Goal: Task Accomplishment & Management: Complete application form

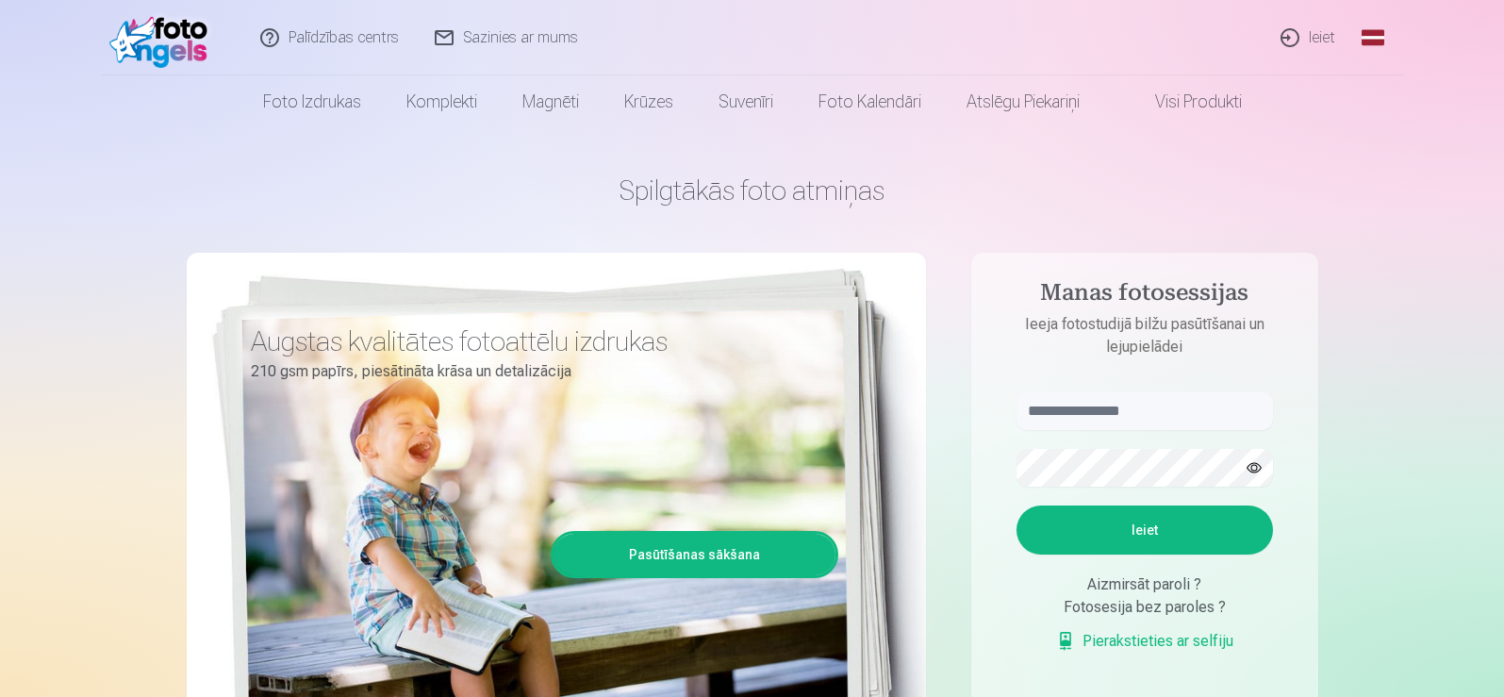
click at [1146, 405] on input "text" at bounding box center [1144, 411] width 256 height 38
type input "******"
click at [1016, 505] on button "Ieiet" at bounding box center [1144, 529] width 256 height 49
click at [951, 476] on div "Spilgtākās foto atmiņas Augstas kvalitātes fotoattēlu izdrukas 210 gsm papīrs, …" at bounding box center [752, 472] width 1131 height 688
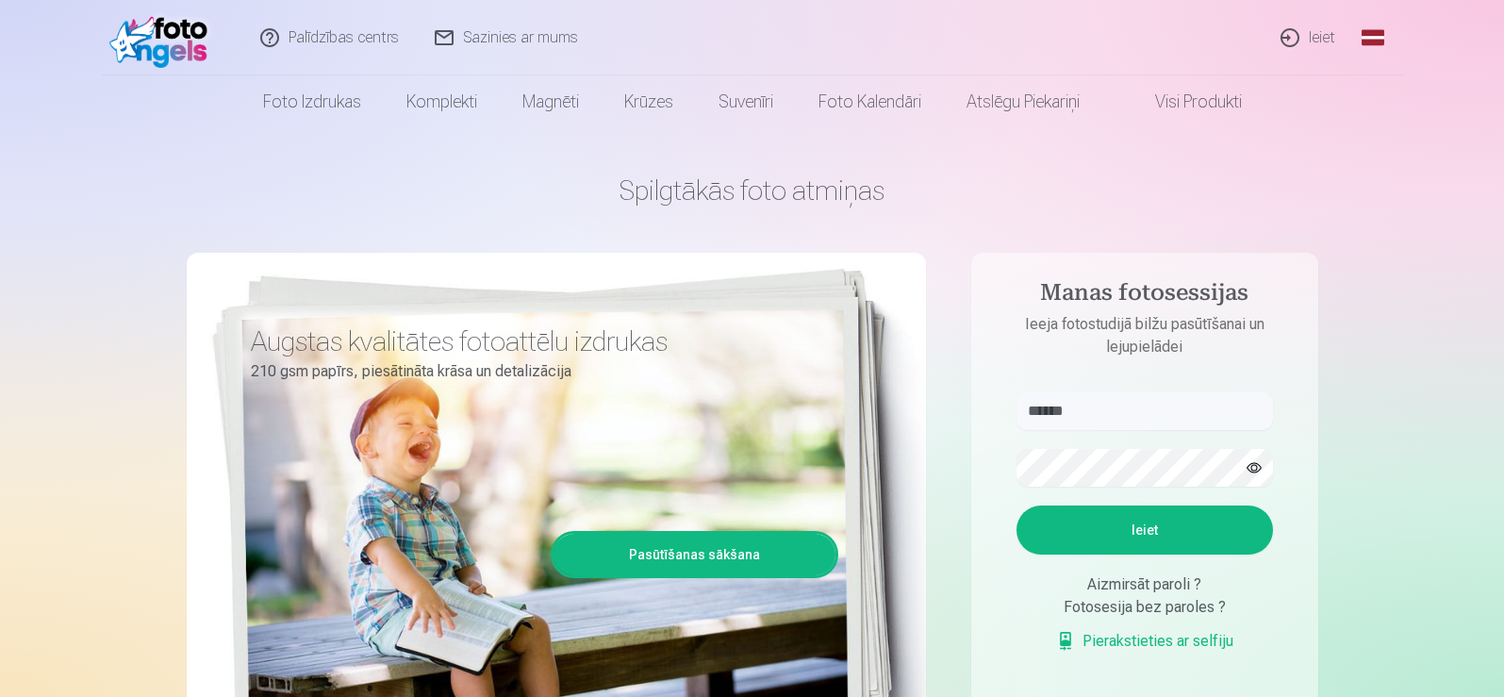
click at [1250, 467] on button "button" at bounding box center [1254, 468] width 36 height 36
click at [1253, 468] on button "button" at bounding box center [1254, 468] width 36 height 36
click at [1128, 532] on button "Ieiet" at bounding box center [1144, 529] width 256 height 49
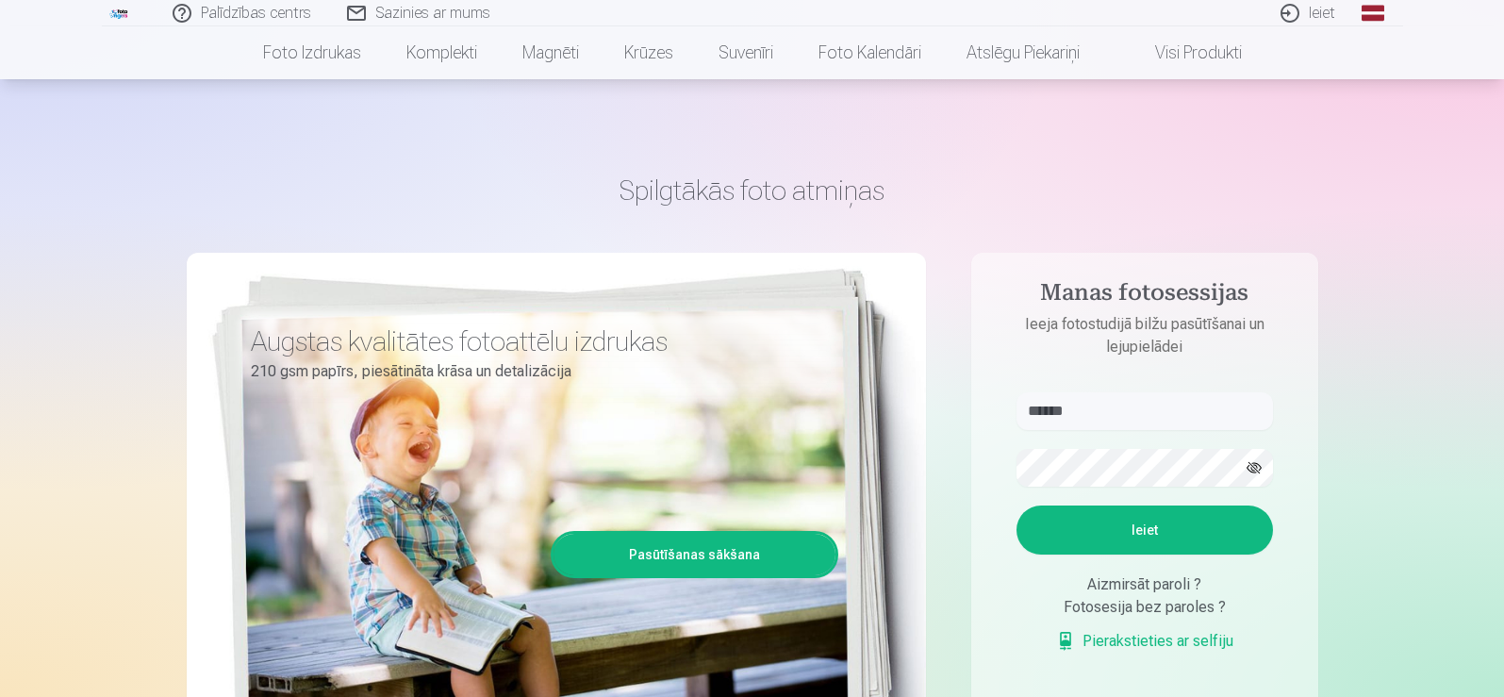
scroll to position [283, 0]
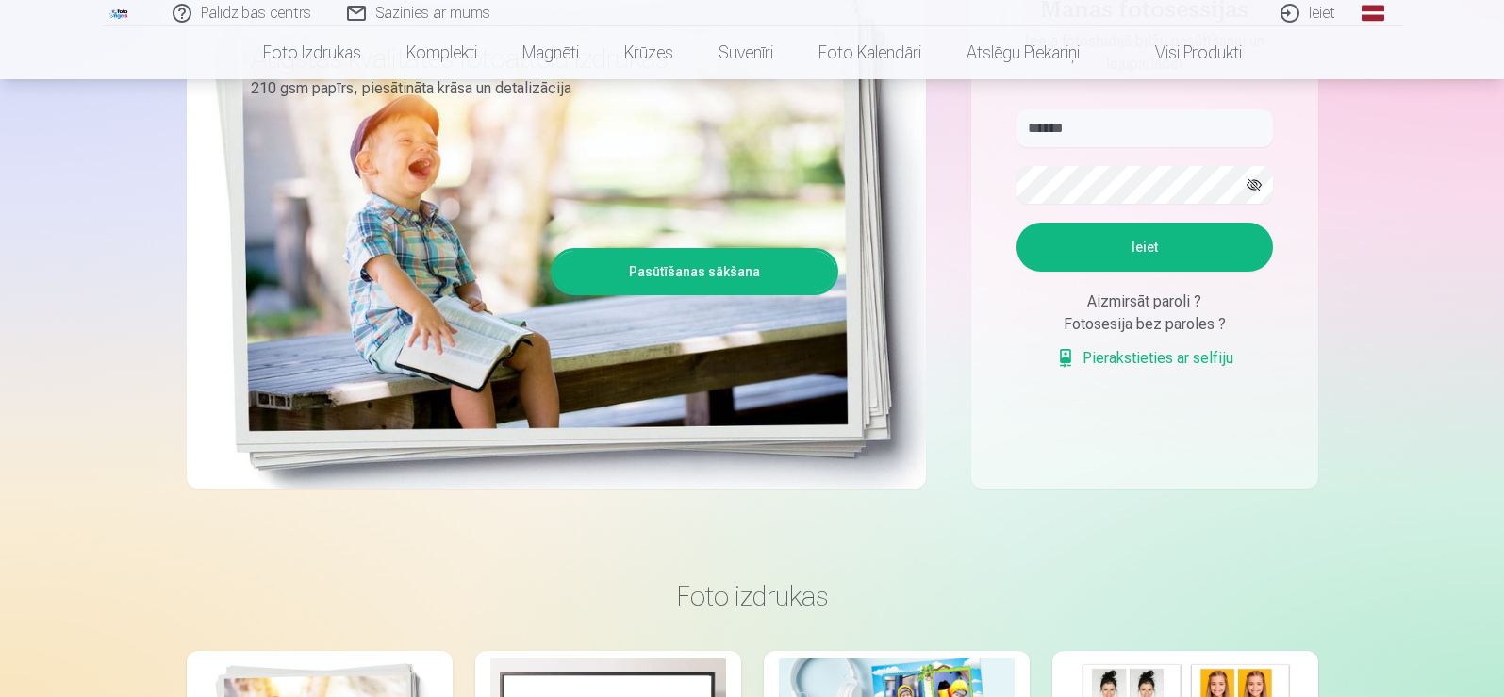
click at [1128, 300] on div "Aizmirsāt paroli ?" at bounding box center [1144, 301] width 256 height 23
click at [1199, 303] on div "Aizmirsāt paroli ?" at bounding box center [1144, 301] width 256 height 23
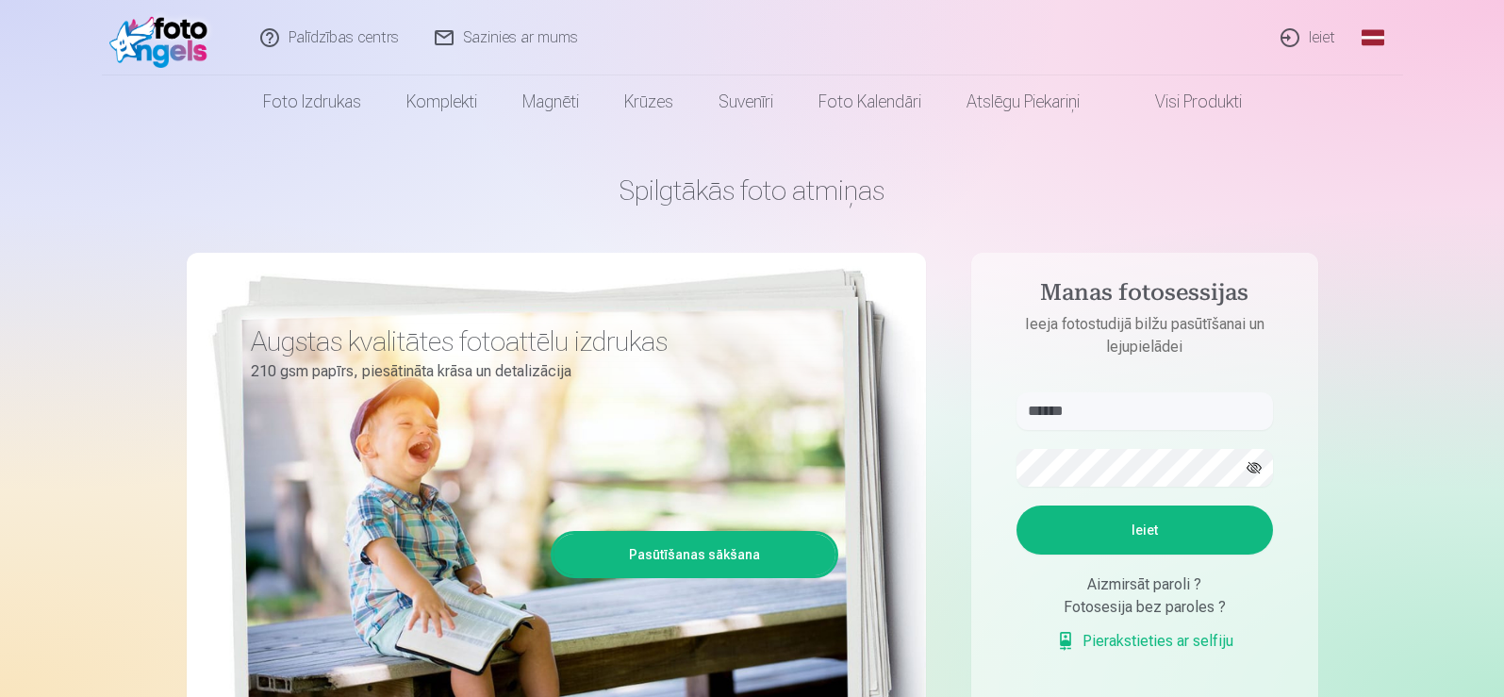
scroll to position [94, 0]
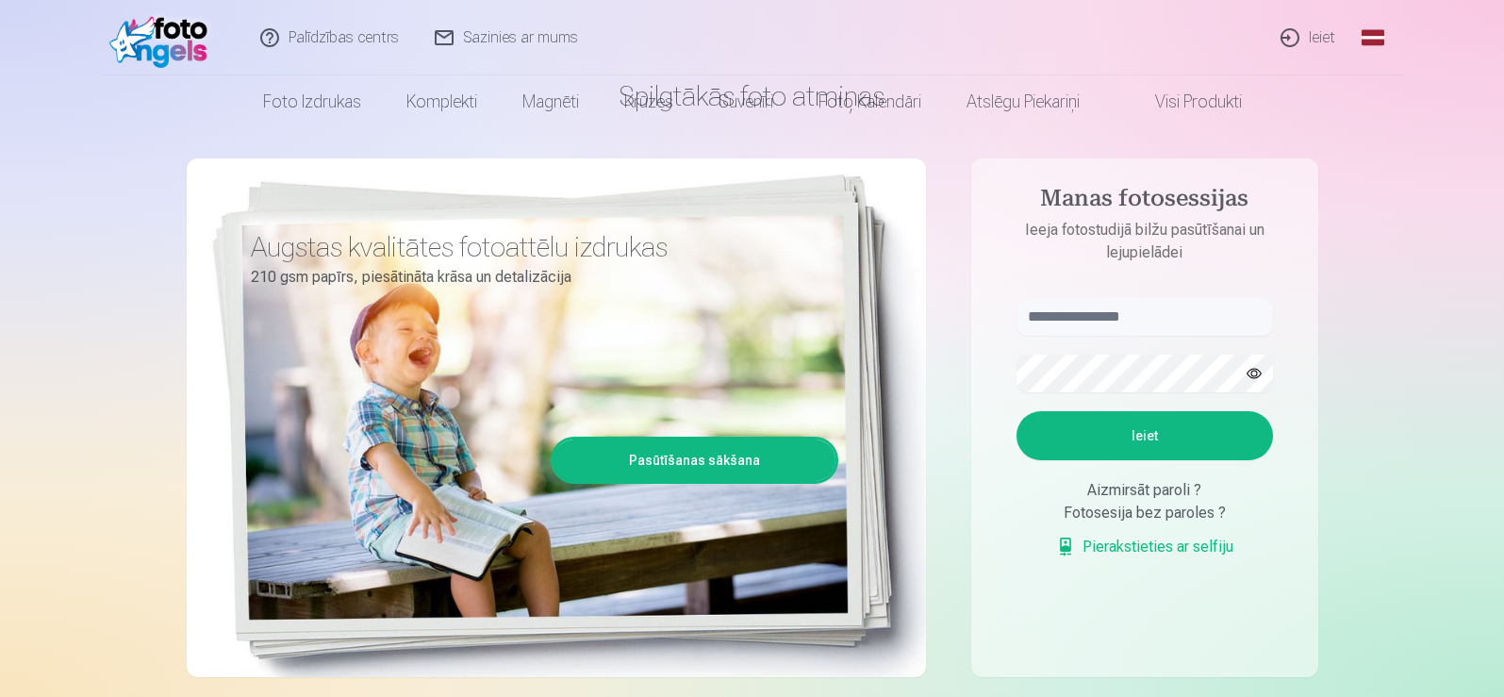
click at [1126, 488] on div "Aizmirsāt paroli ?" at bounding box center [1144, 490] width 256 height 23
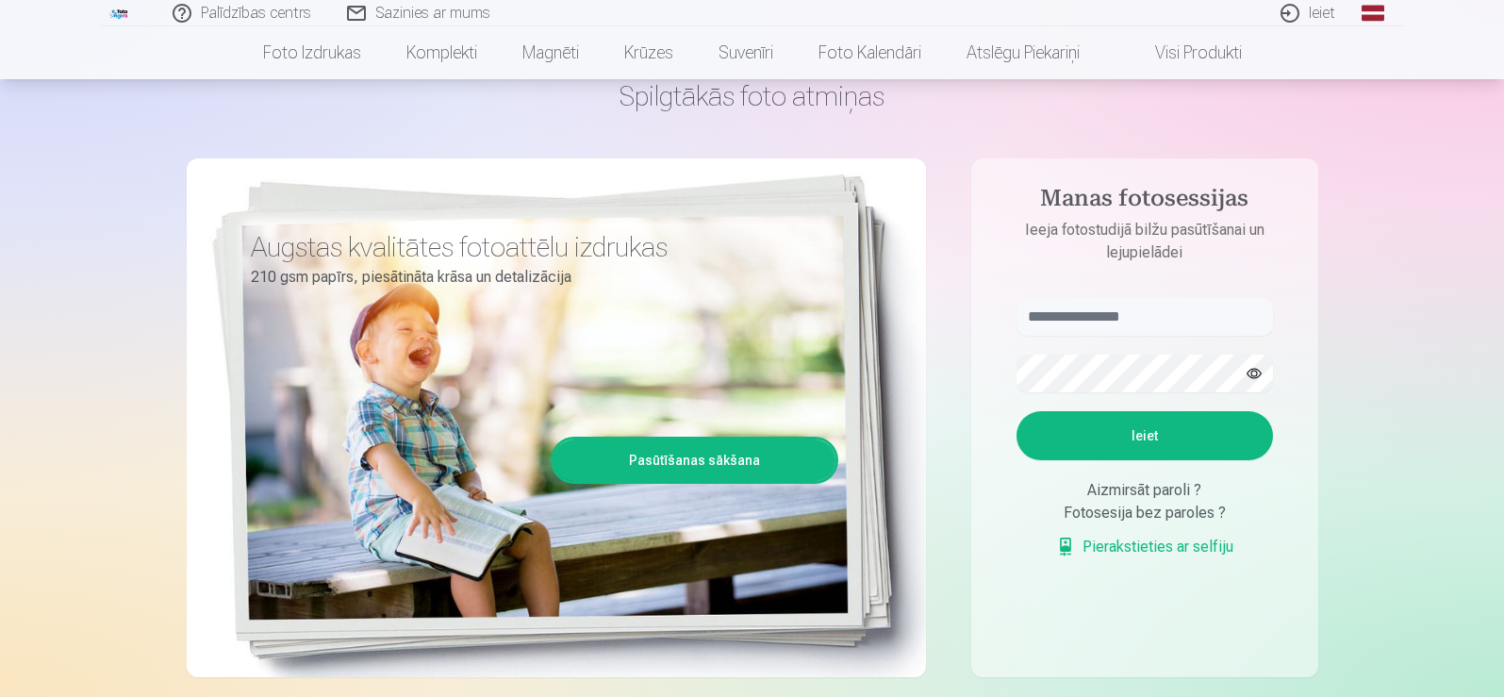
click at [1318, 17] on link "Ieiet" at bounding box center [1308, 13] width 91 height 26
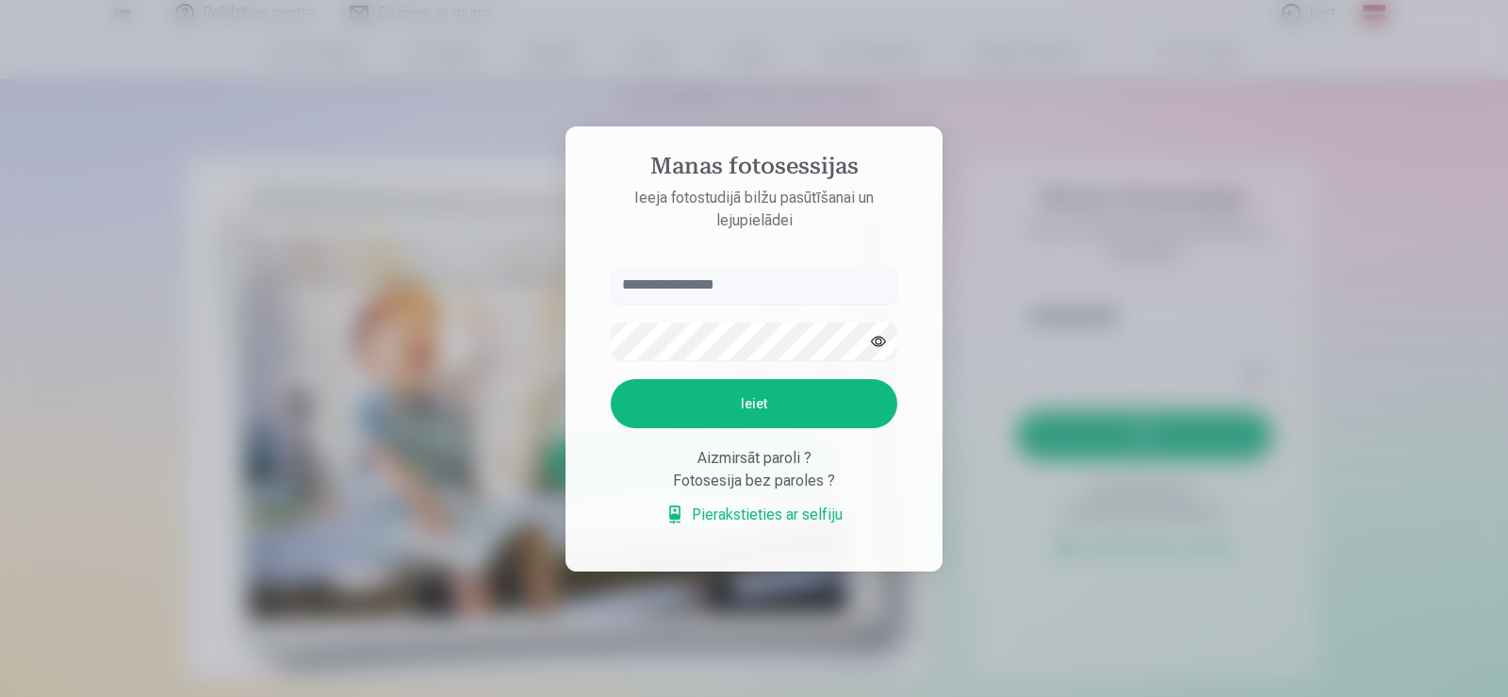
click at [765, 510] on link "Pierakstieties ar selfiju" at bounding box center [754, 514] width 177 height 23
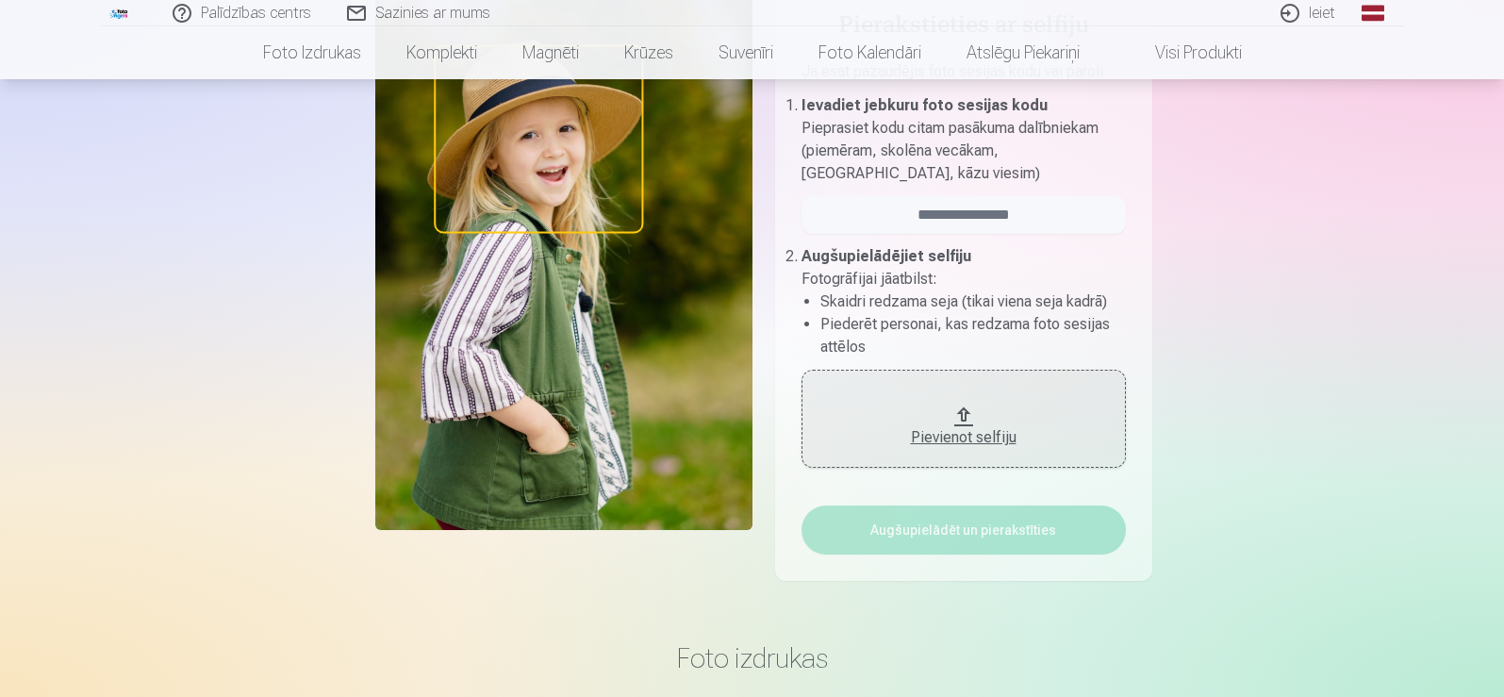
scroll to position [94, 0]
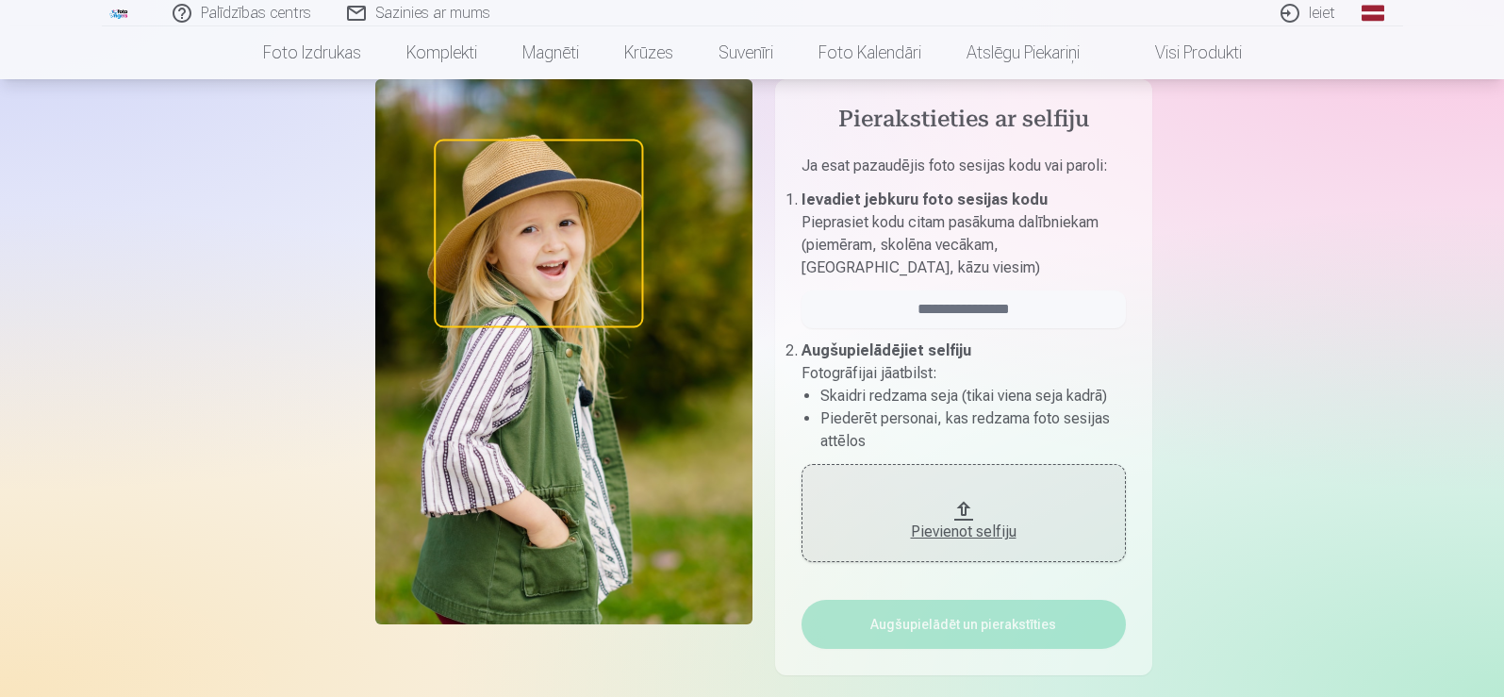
click at [991, 493] on button "Pievienot selfiju" at bounding box center [963, 513] width 324 height 98
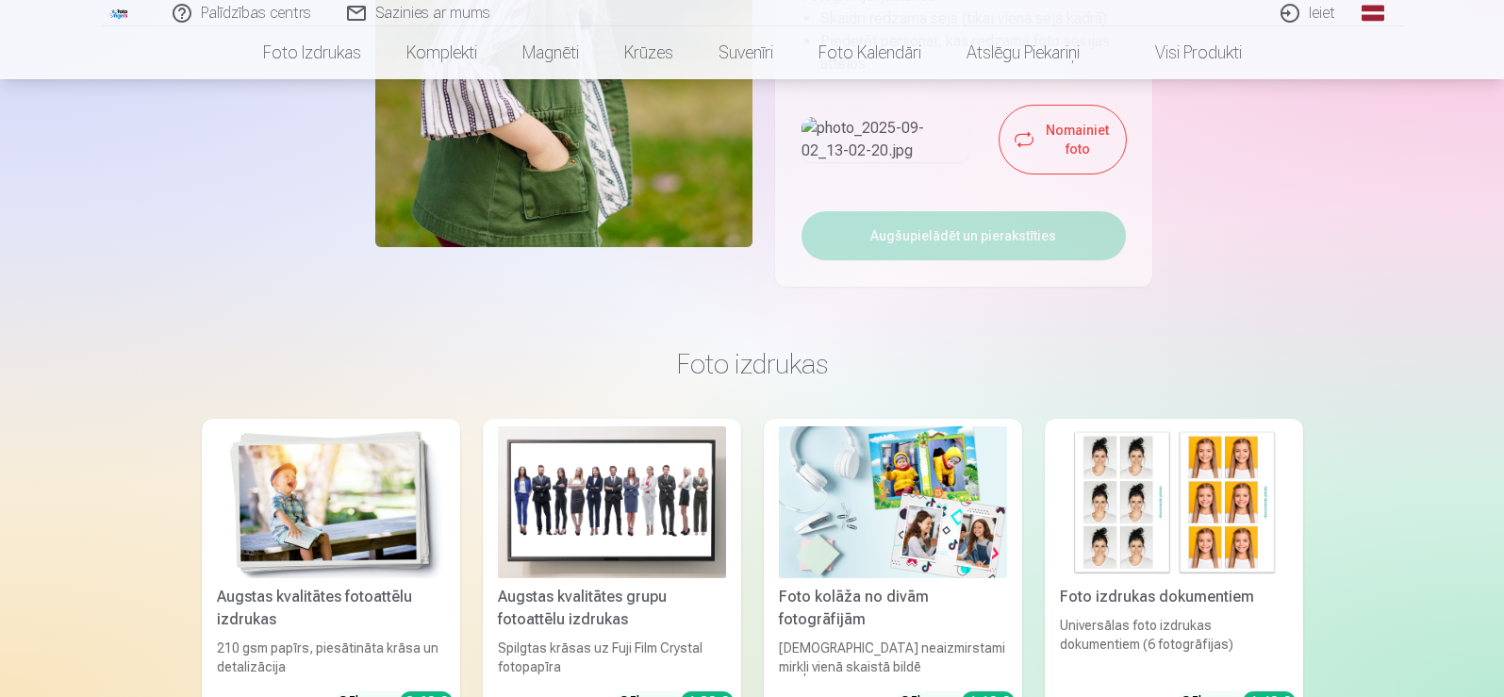
scroll to position [189, 0]
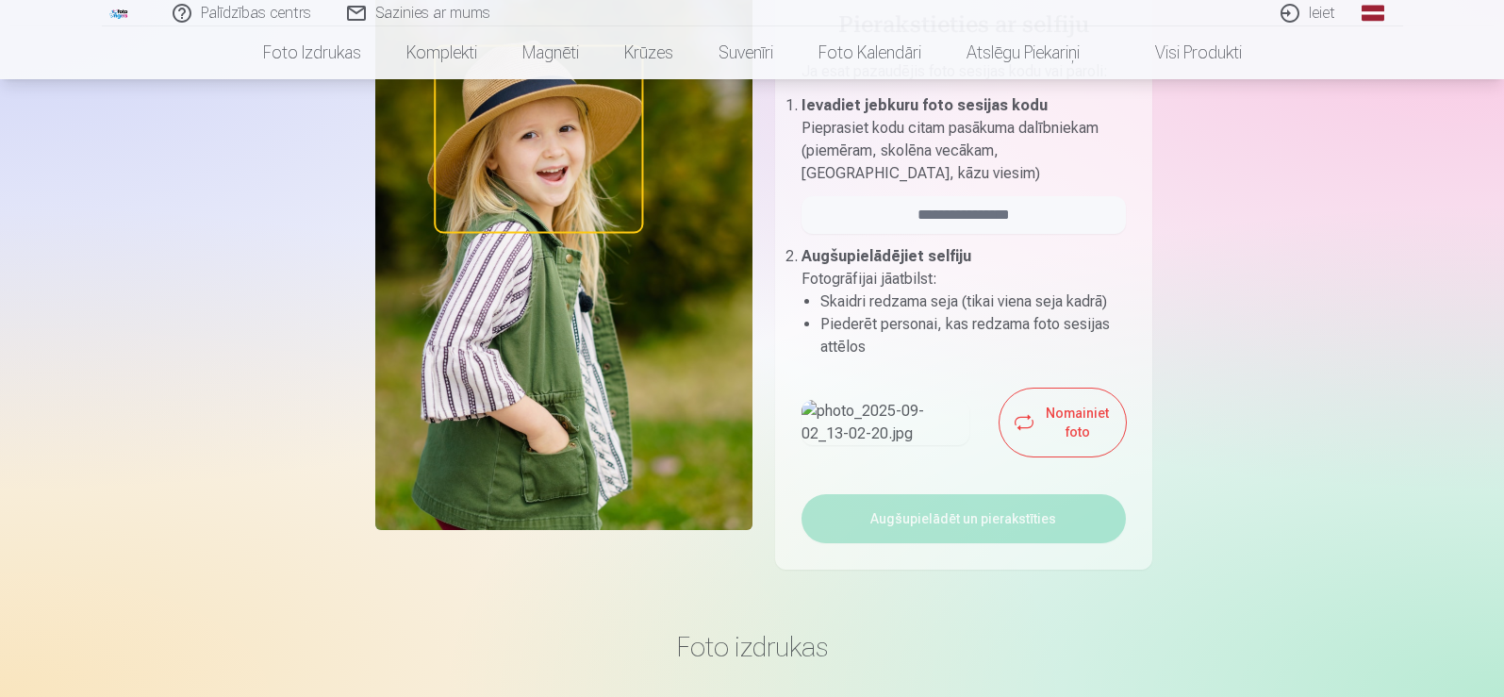
click at [1032, 444] on div "Nomainiet foto" at bounding box center [963, 422] width 324 height 68
click at [1030, 456] on button "Nomainiet foto" at bounding box center [1061, 422] width 125 height 68
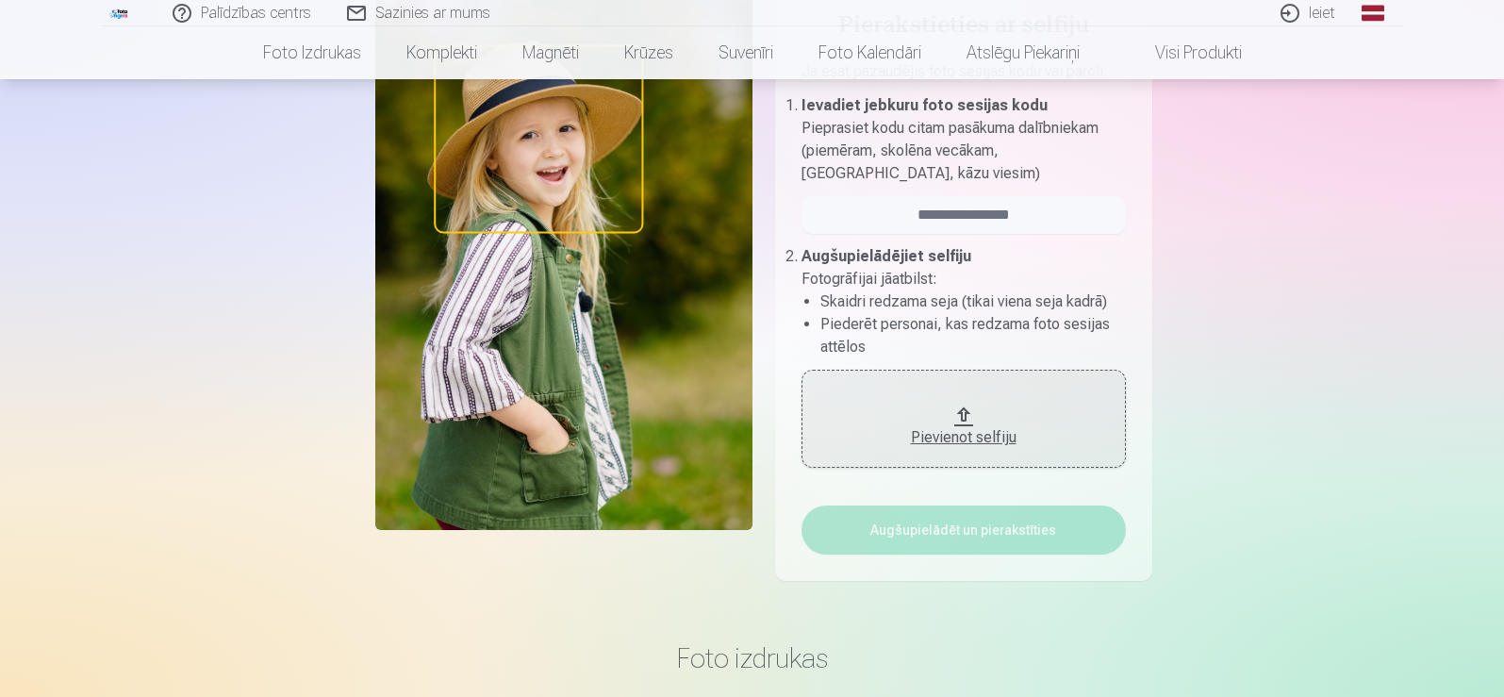
click at [989, 415] on div "Pievienot selfiju" at bounding box center [963, 432] width 287 height 34
click at [917, 426] on div "Pievienot selfiju" at bounding box center [963, 437] width 287 height 23
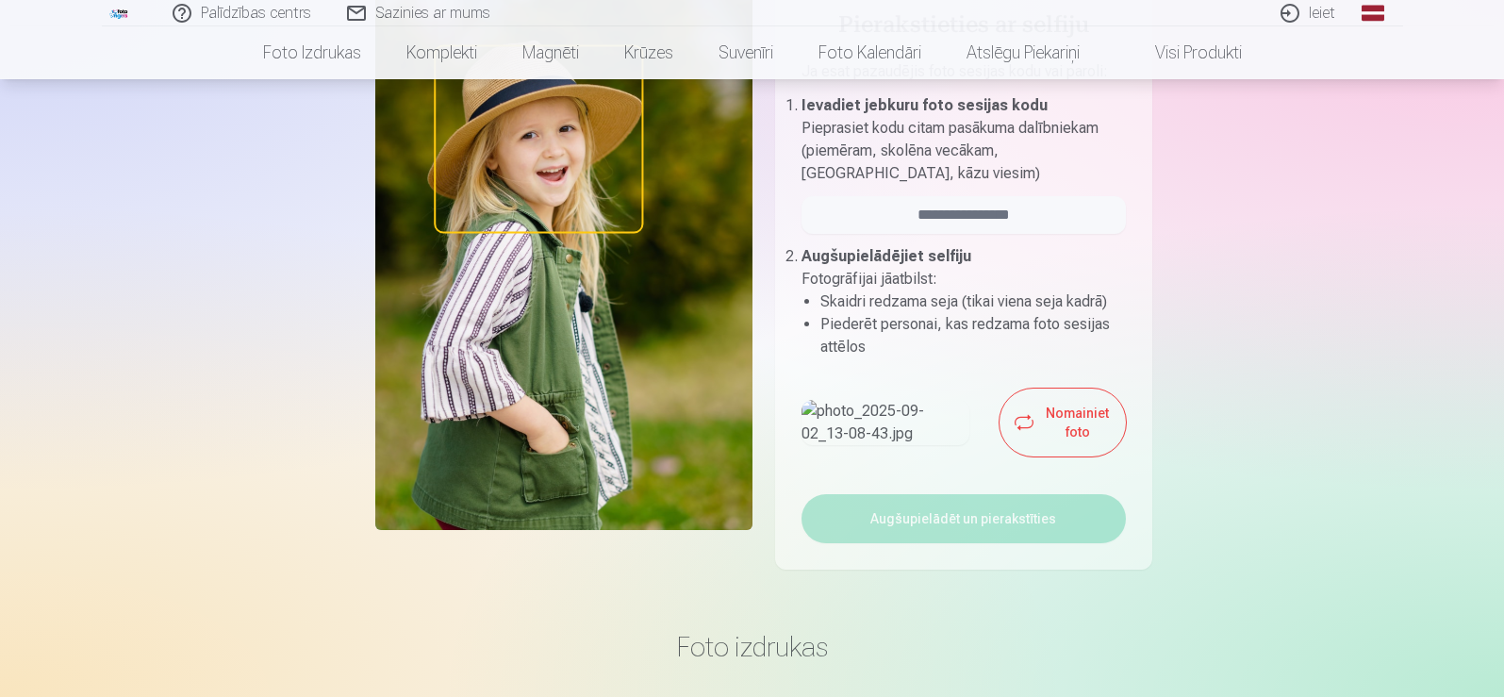
click at [842, 443] on img at bounding box center [885, 422] width 169 height 45
click at [842, 444] on img at bounding box center [885, 422] width 169 height 45
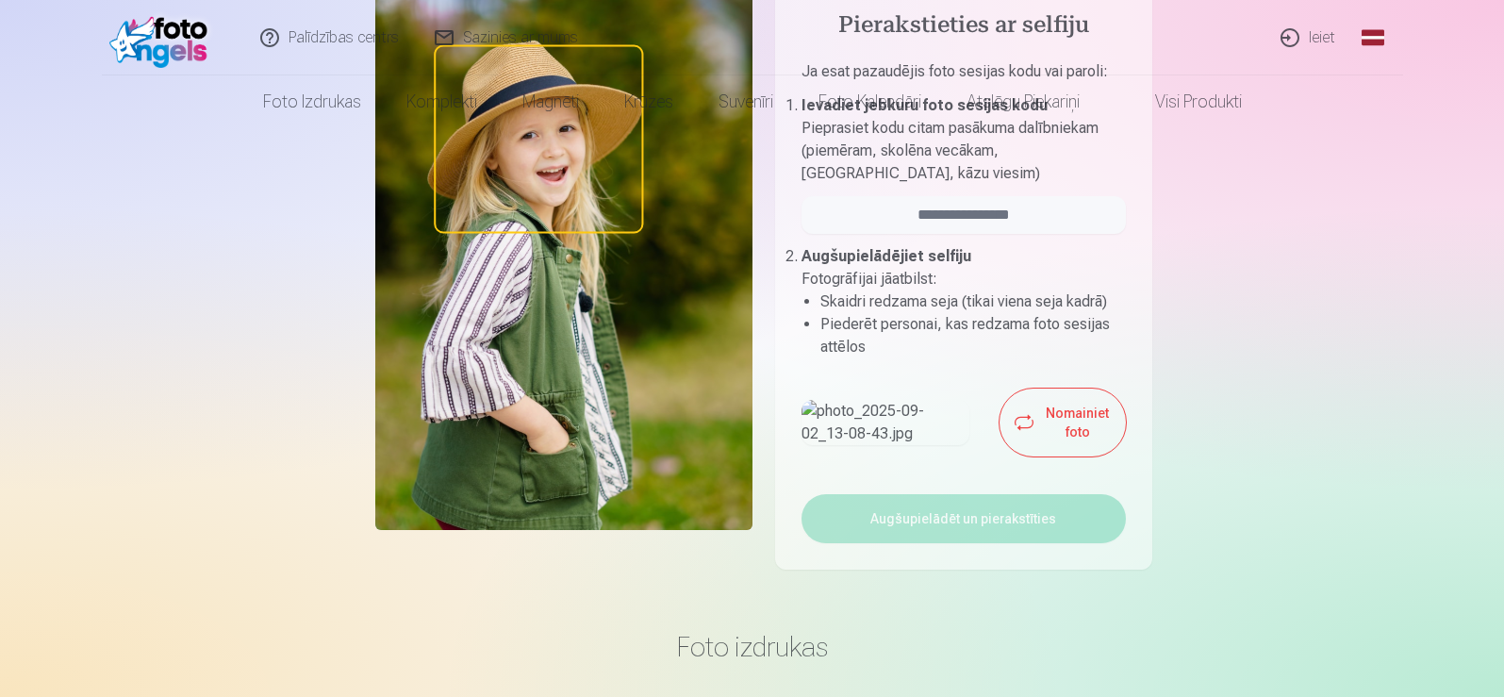
scroll to position [0, 0]
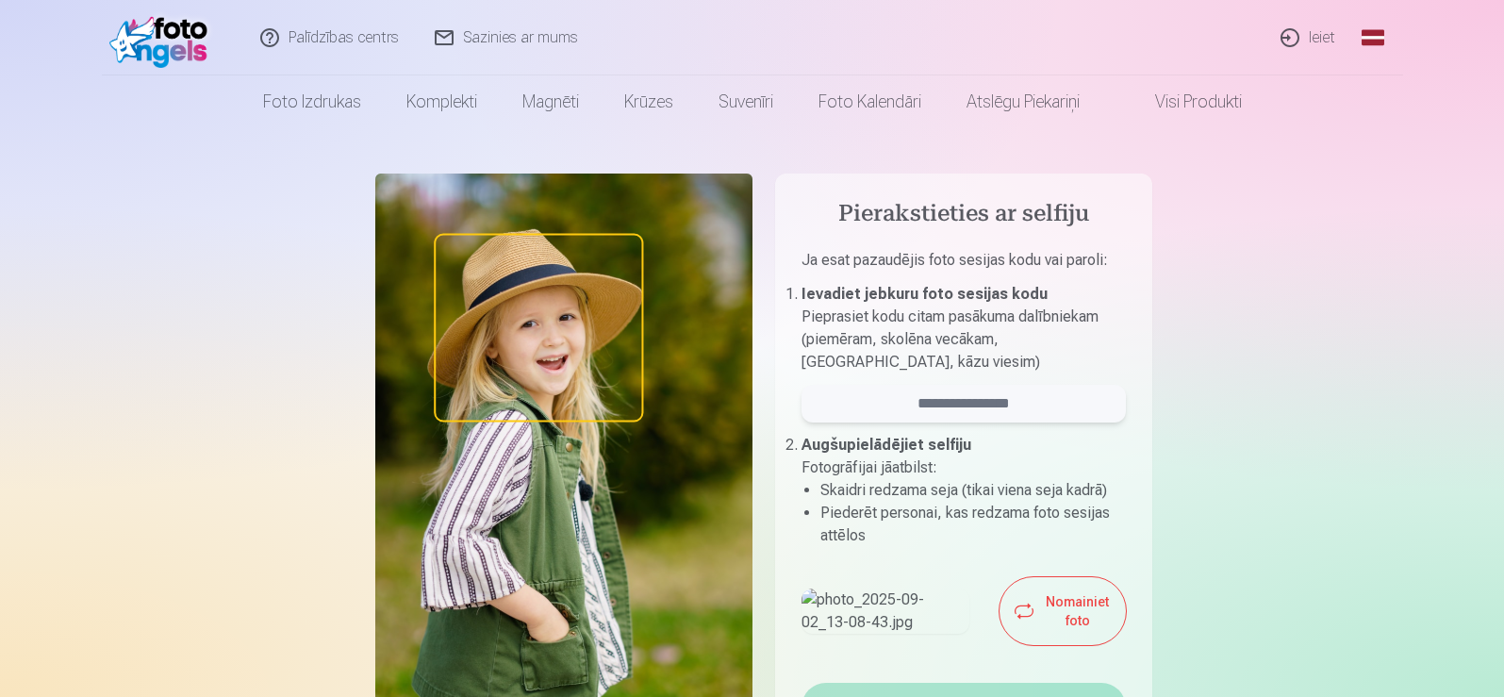
click at [987, 402] on input "email" at bounding box center [963, 404] width 324 height 38
type input "******"
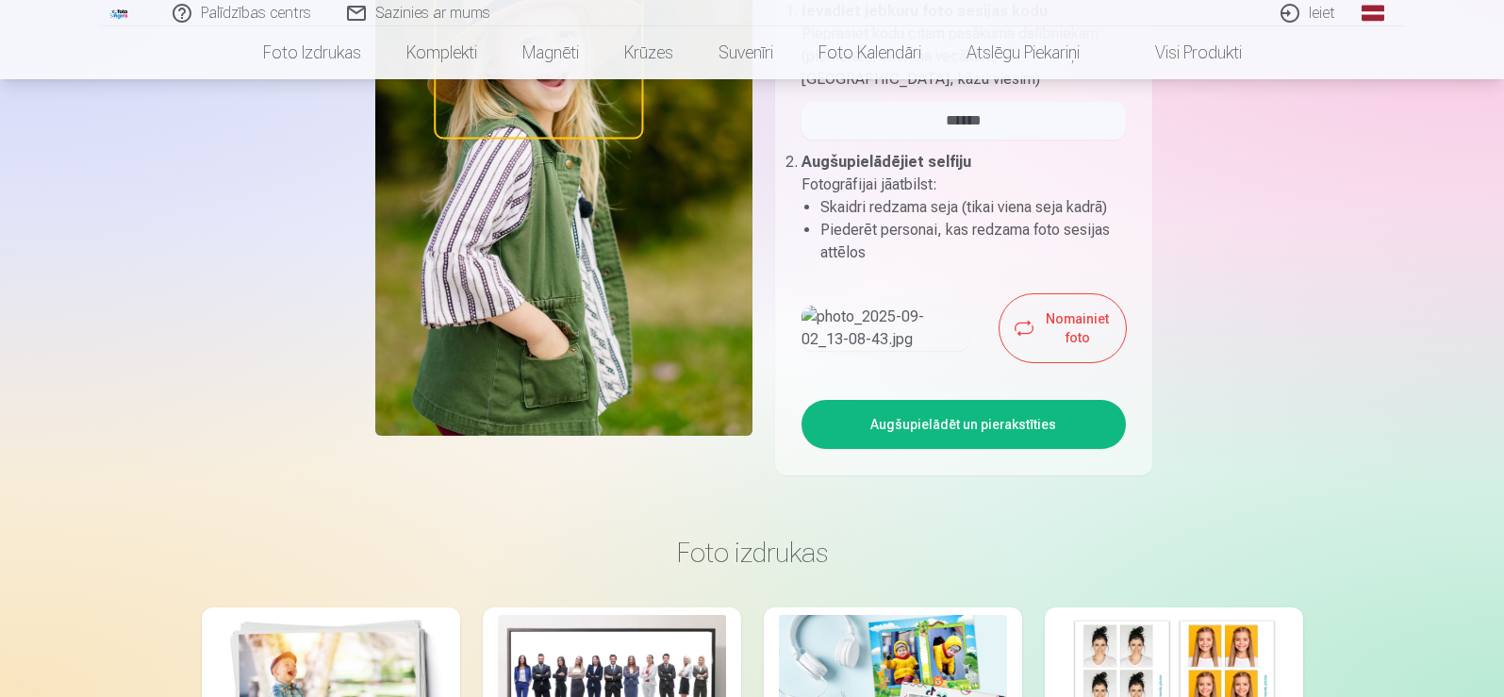
click at [1022, 449] on button "Augšupielādēt un pierakstīties" at bounding box center [963, 424] width 324 height 49
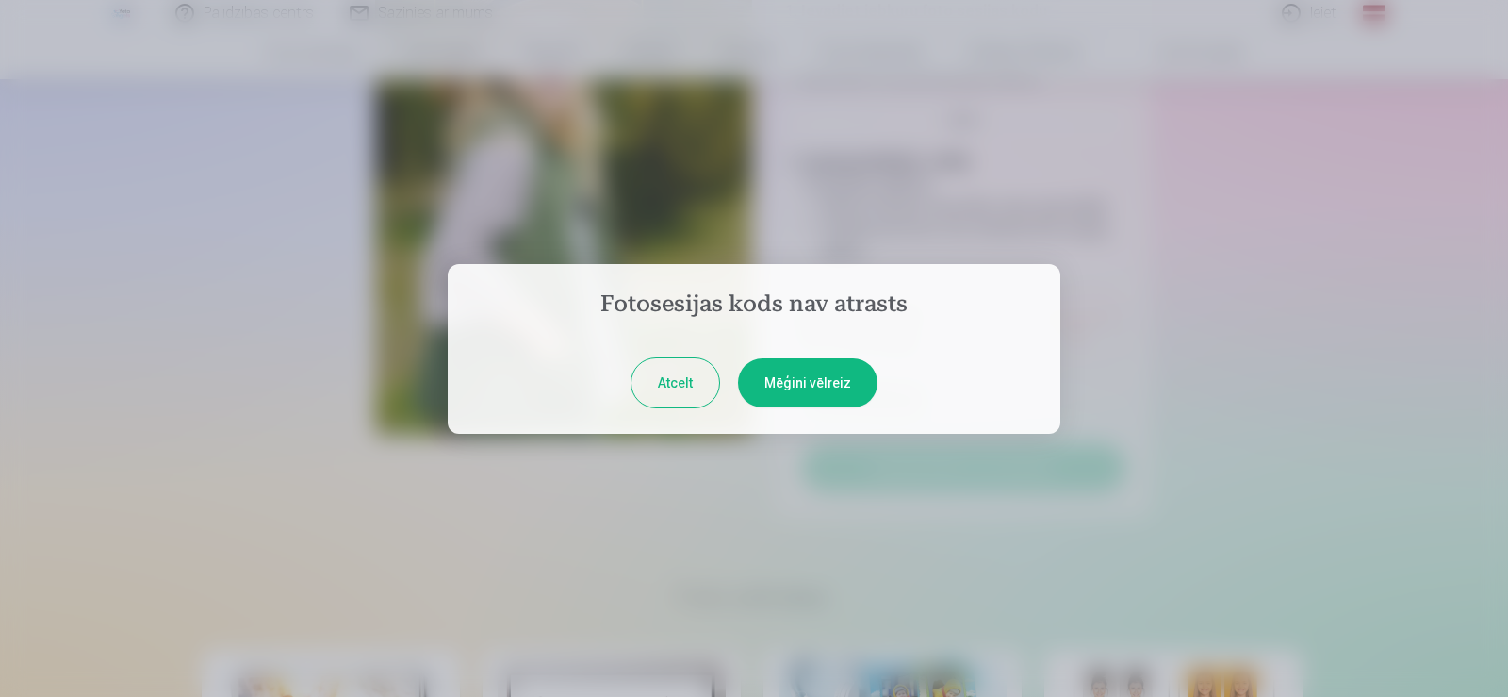
click at [808, 401] on button "Mēģini vēlreiz" at bounding box center [808, 382] width 140 height 49
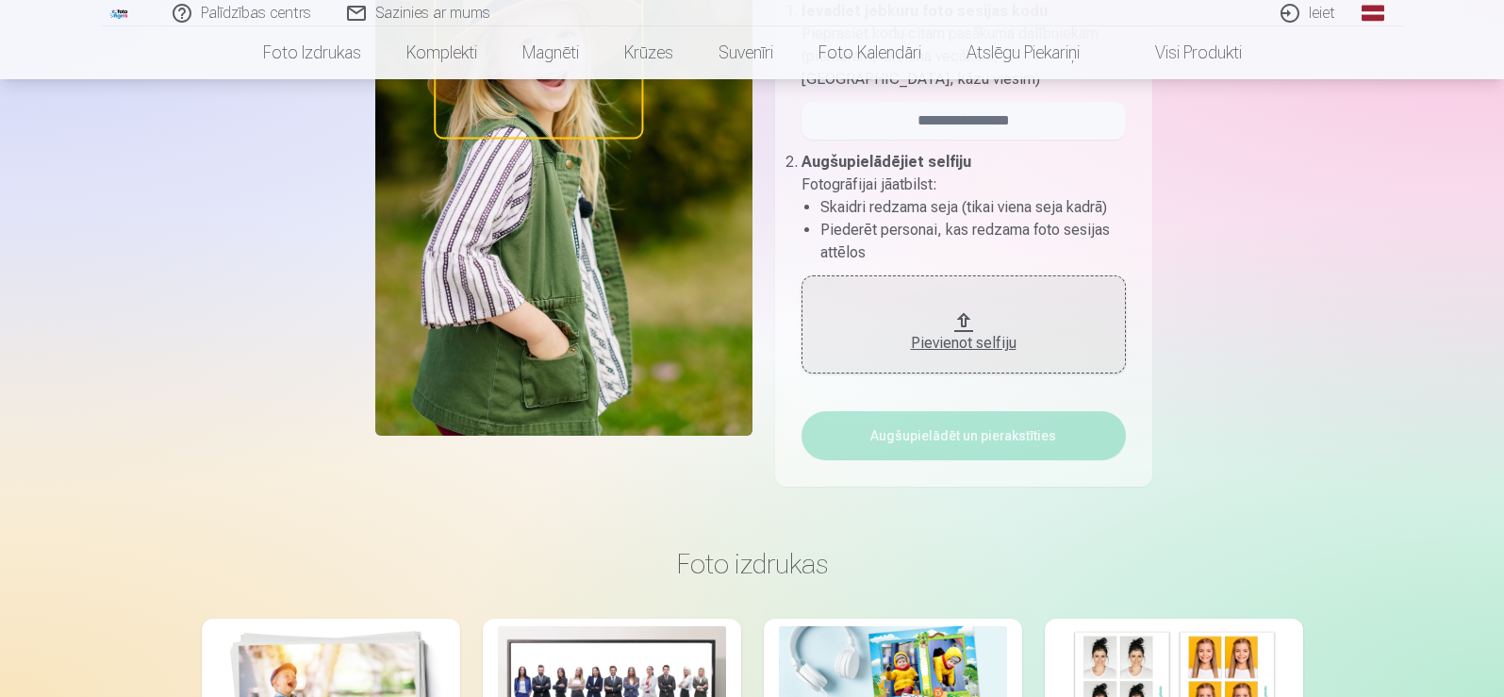
scroll to position [94, 0]
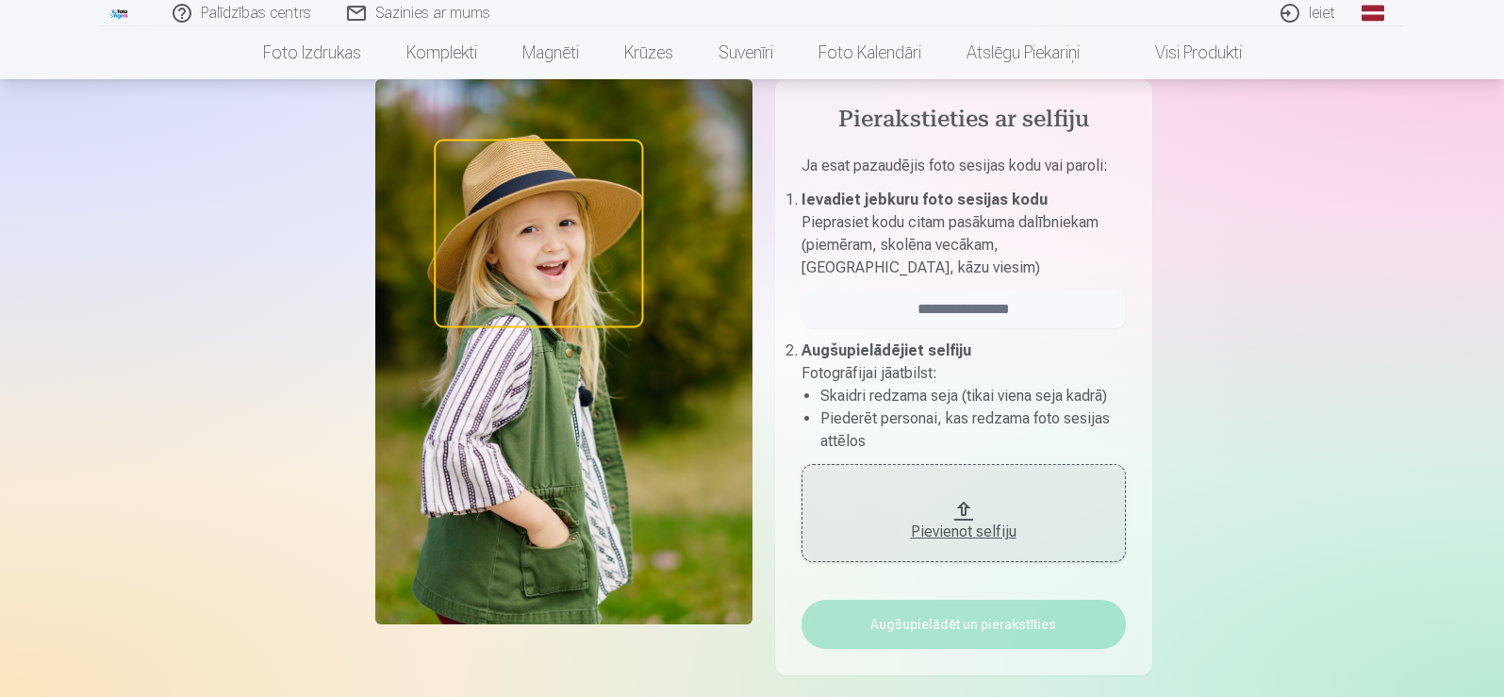
click at [272, 8] on link "Palīdzības centrs" at bounding box center [243, 13] width 174 height 26
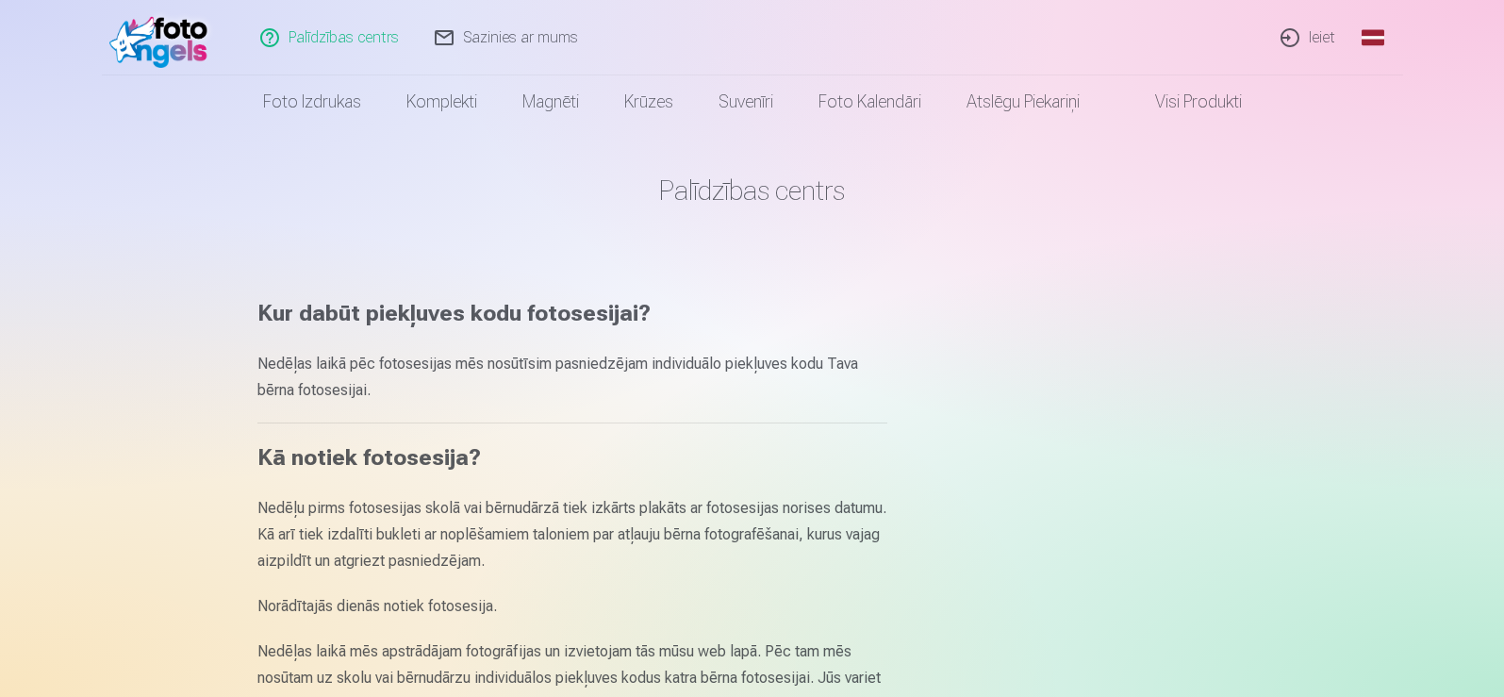
click at [548, 46] on link "Sazinies ar mums" at bounding box center [507, 37] width 179 height 75
